Goal: Navigation & Orientation: Find specific page/section

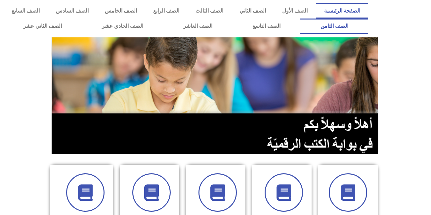
click at [300, 19] on link "الصف الثامن" at bounding box center [334, 26] width 68 height 15
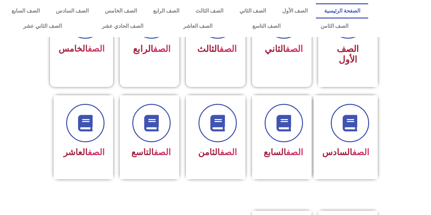
scroll to position [173, 0]
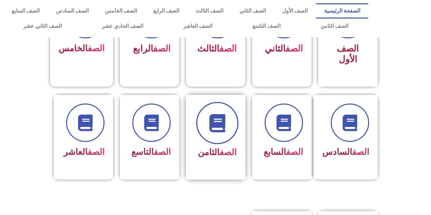
click at [211, 127] on span at bounding box center [217, 123] width 42 height 42
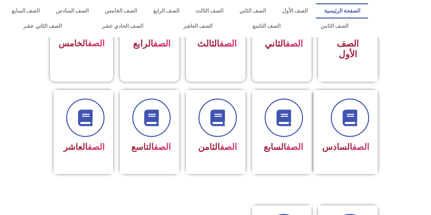
scroll to position [178, 0]
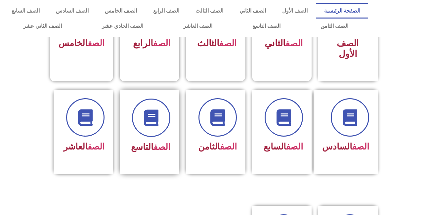
click at [159, 125] on div at bounding box center [150, 119] width 42 height 41
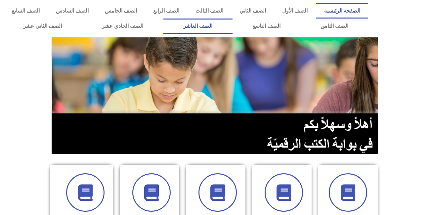
click at [232, 25] on link "الصف العاشر" at bounding box center [197, 26] width 69 height 15
